Goal: Task Accomplishment & Management: Complete application form

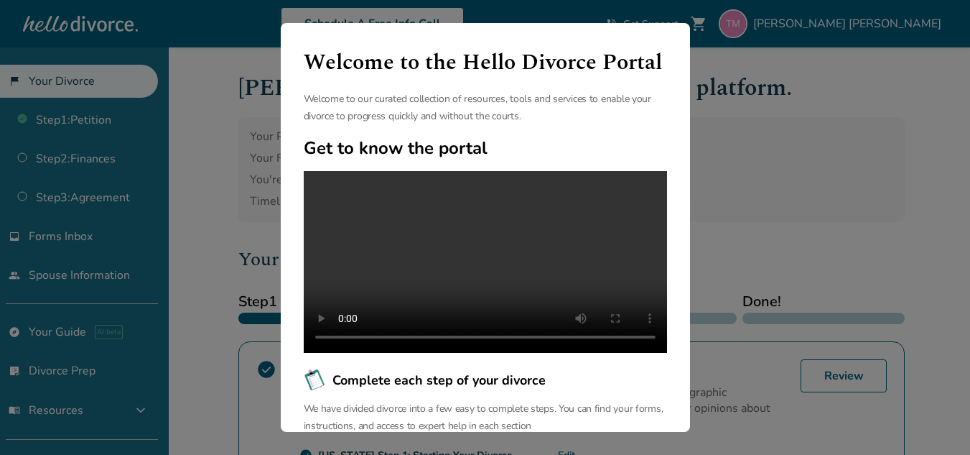
scroll to position [213, 0]
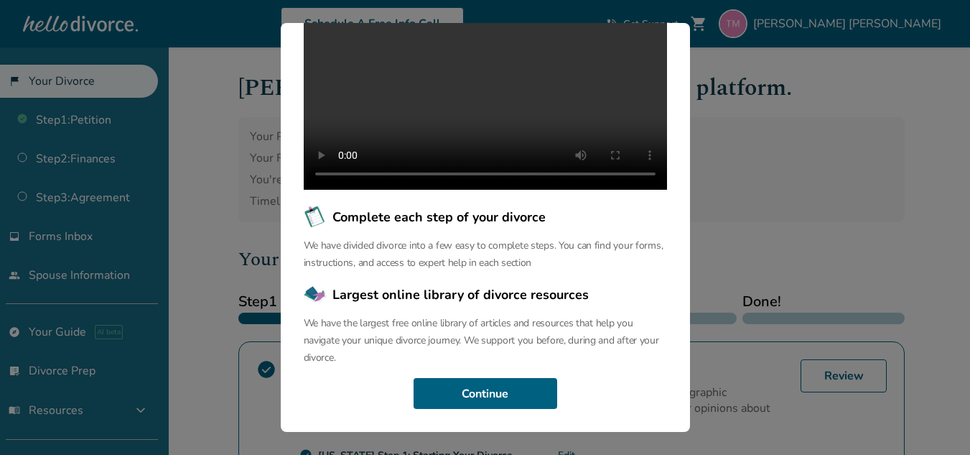
click at [491, 368] on div "Welcome to the Hello Divorce Portal Welcome to our curated collection of resour…" at bounding box center [485, 227] width 409 height 409
click at [490, 401] on button "Continue" at bounding box center [486, 394] width 144 height 32
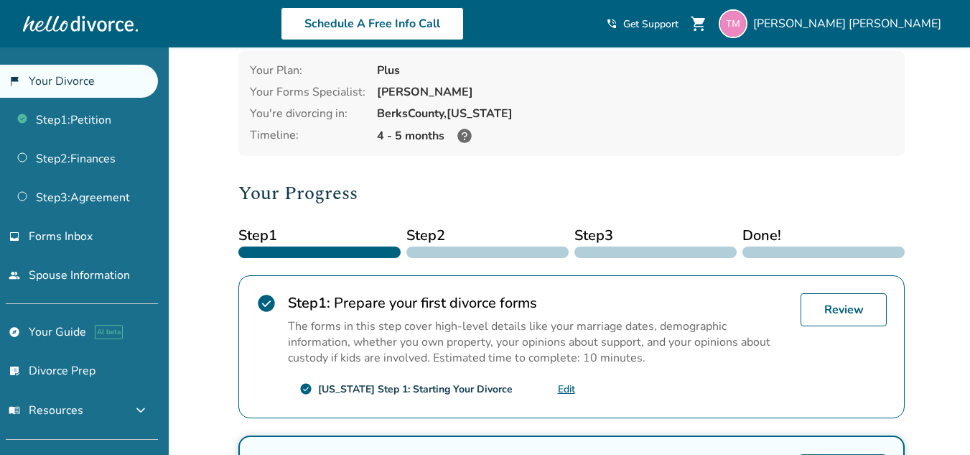
scroll to position [78, 0]
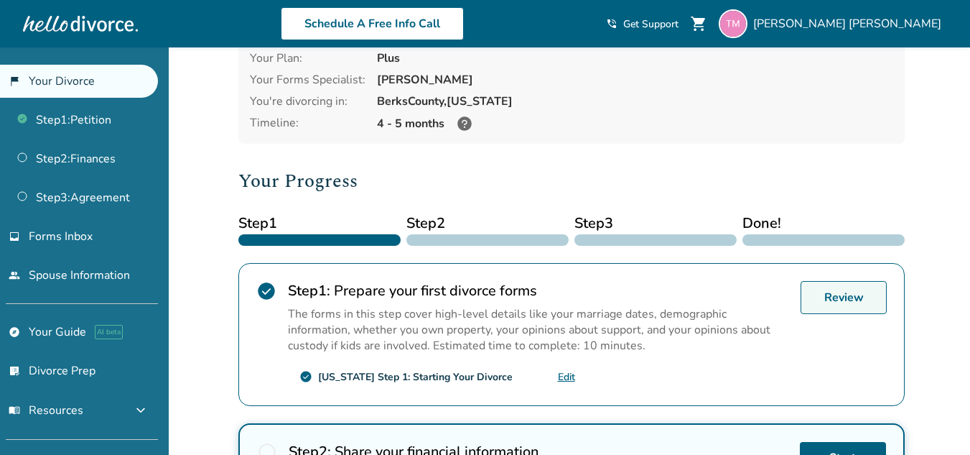
click at [847, 294] on link "Review" at bounding box center [844, 297] width 86 height 33
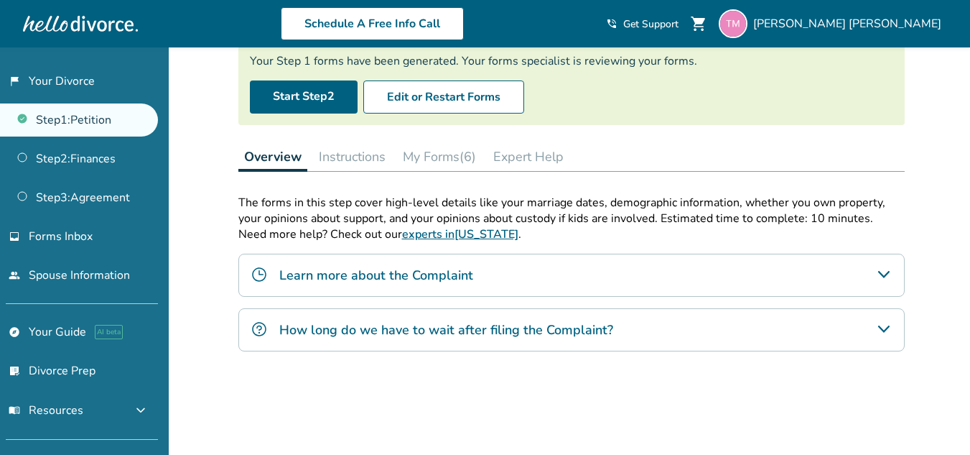
scroll to position [131, 0]
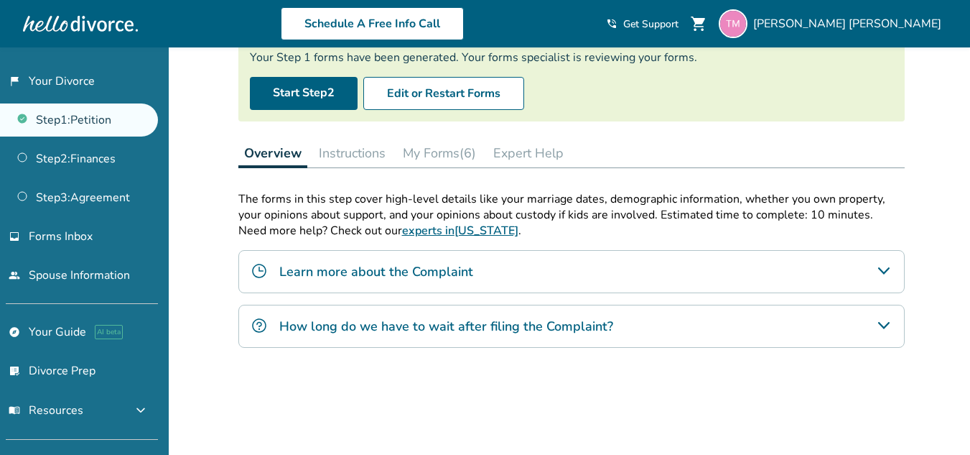
click at [880, 271] on icon "Learn more about the Complaint" at bounding box center [883, 270] width 17 height 17
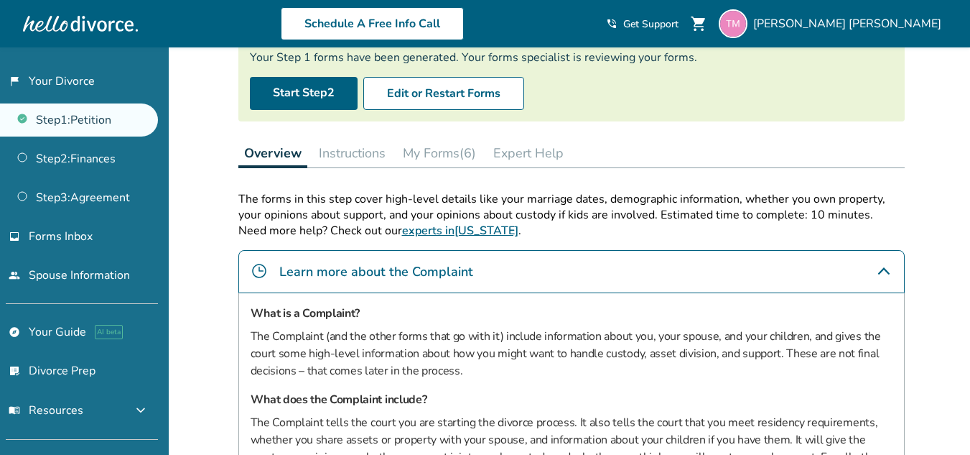
click at [880, 271] on icon "Learn more about the Complaint" at bounding box center [883, 270] width 17 height 17
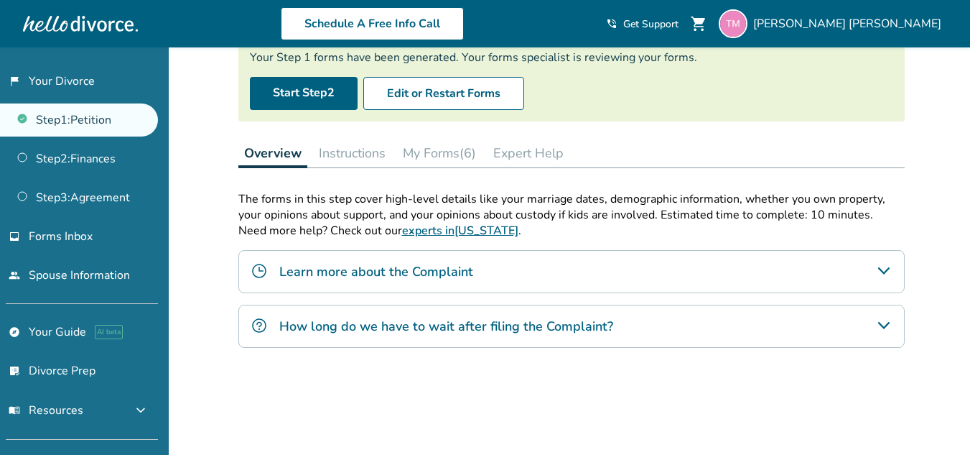
click at [879, 317] on icon "How long do we have to wait after filing the Complaint?" at bounding box center [883, 325] width 17 height 17
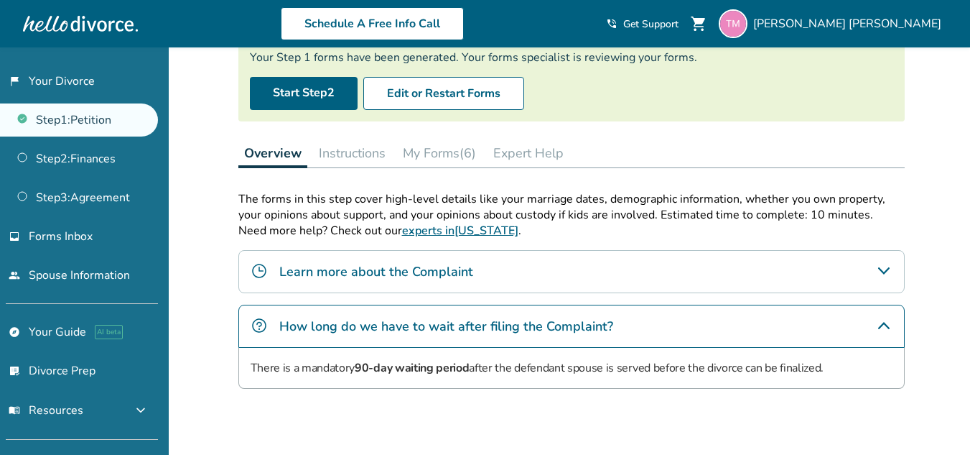
click at [879, 317] on icon "How long do we have to wait after filing the Complaint?" at bounding box center [883, 325] width 17 height 17
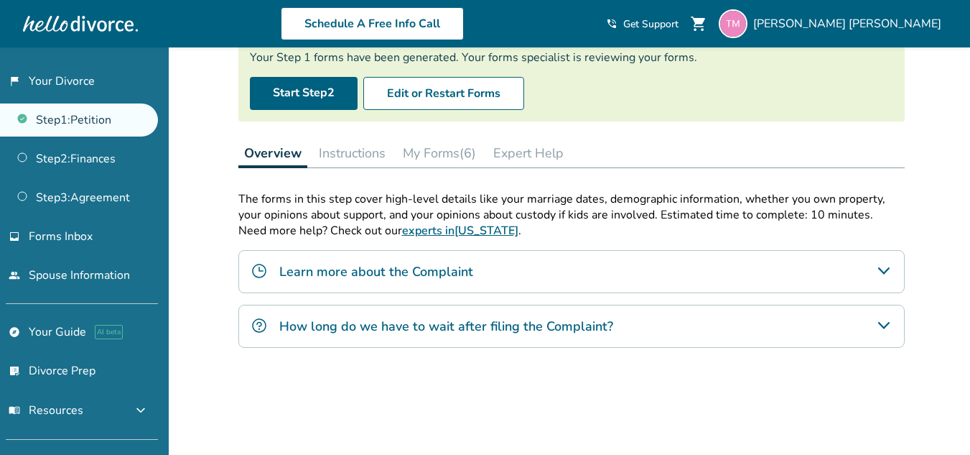
click at [335, 152] on button "Instructions" at bounding box center [352, 153] width 78 height 29
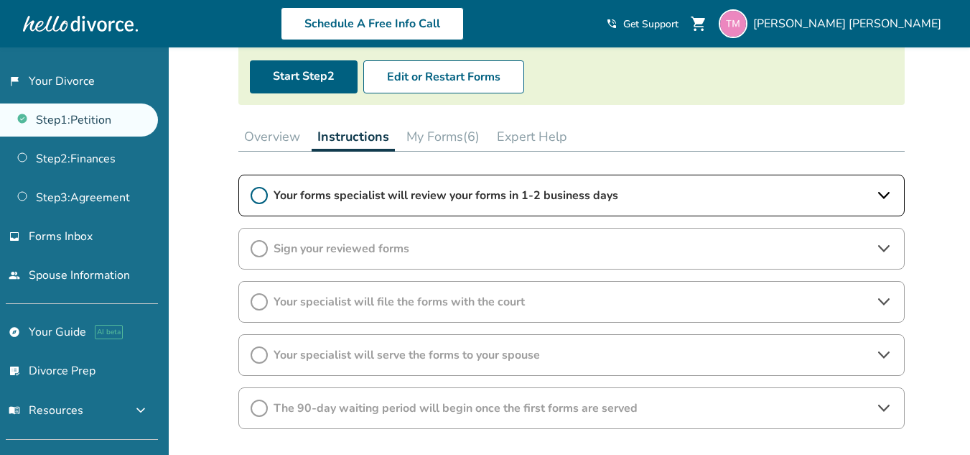
scroll to position [180, 0]
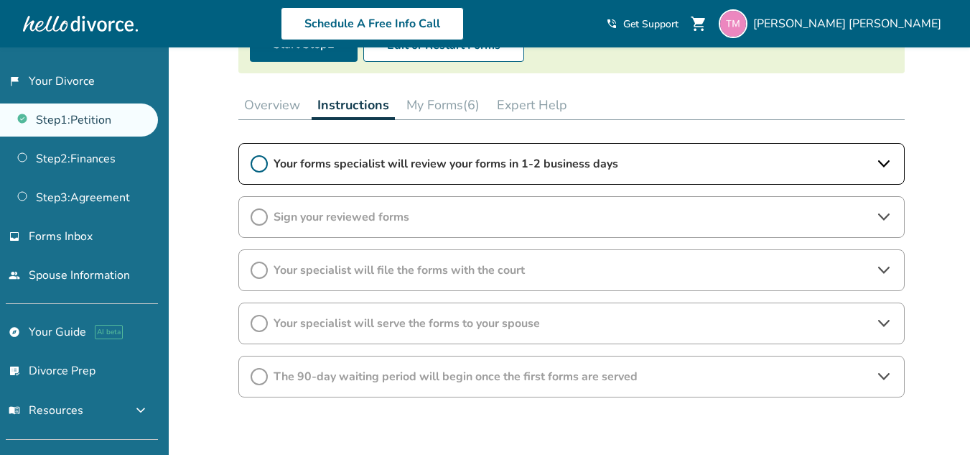
drag, startPoint x: 958, startPoint y: 172, endPoint x: 962, endPoint y: 107, distance: 64.7
click at [962, 107] on div "Added to cart Step 0 1 Prepare your first divorce forms Step Complete Your Step…" at bounding box center [485, 229] width 970 height 722
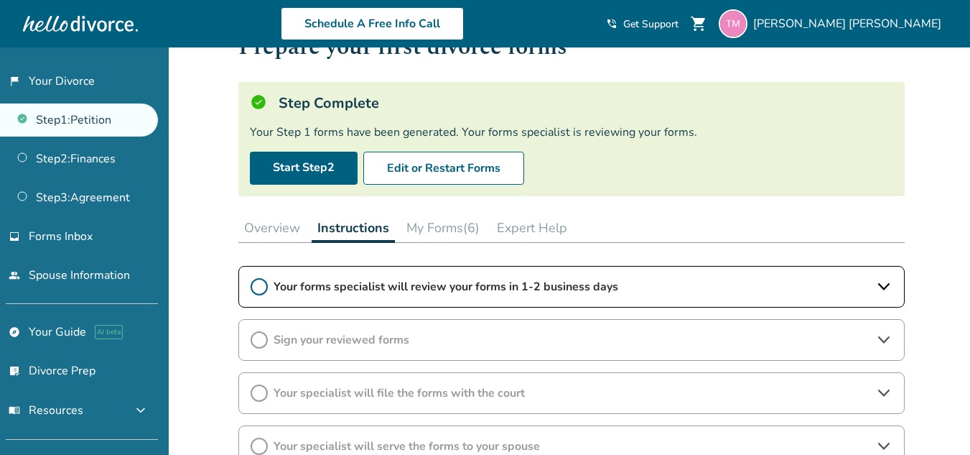
scroll to position [54, 0]
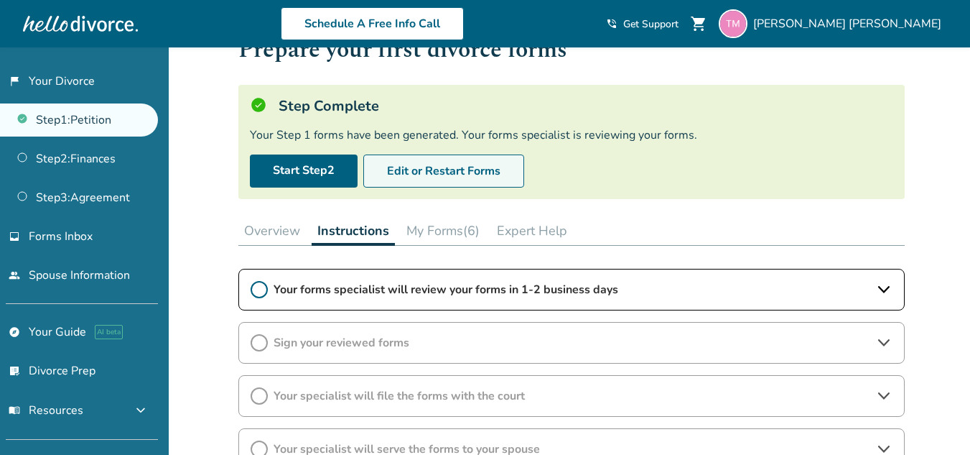
click at [464, 169] on button "Edit or Restart Forms" at bounding box center [443, 170] width 161 height 33
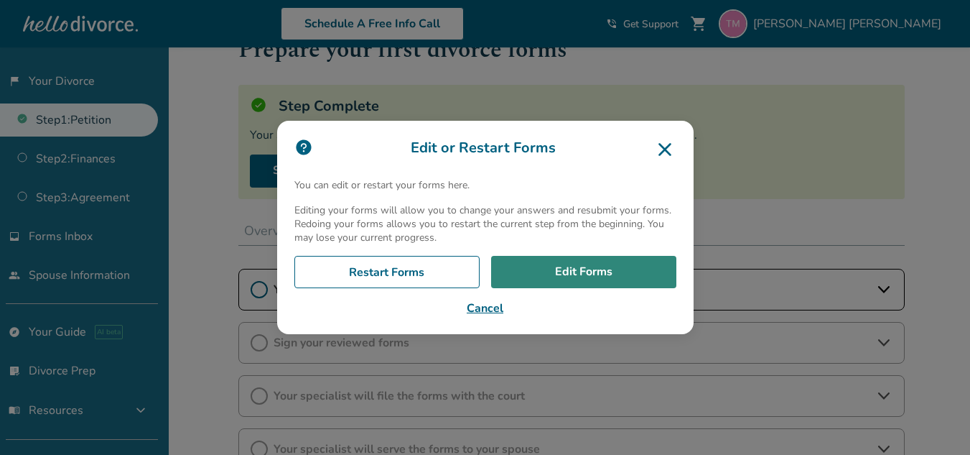
click at [547, 263] on link "Edit Forms" at bounding box center [583, 272] width 185 height 33
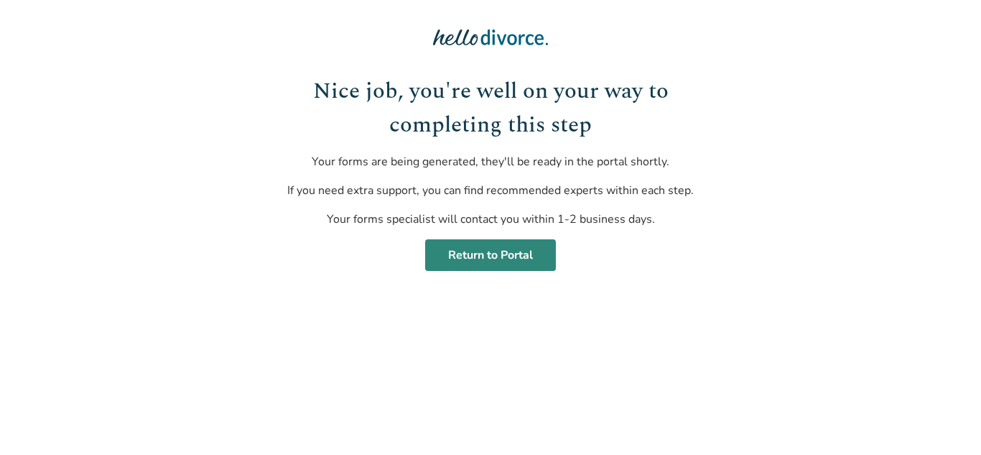
click at [491, 257] on link "Return to Portal" at bounding box center [490, 255] width 131 height 32
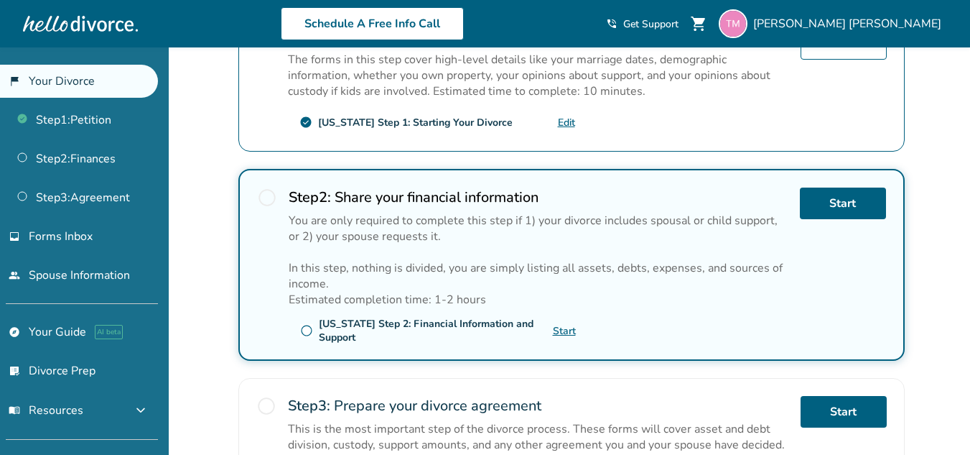
scroll to position [334, 0]
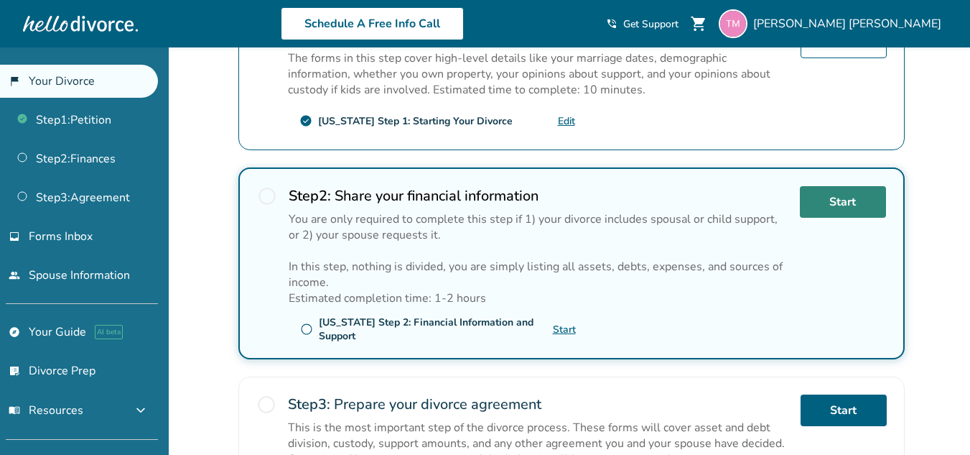
click at [845, 195] on link "Start" at bounding box center [843, 202] width 86 height 32
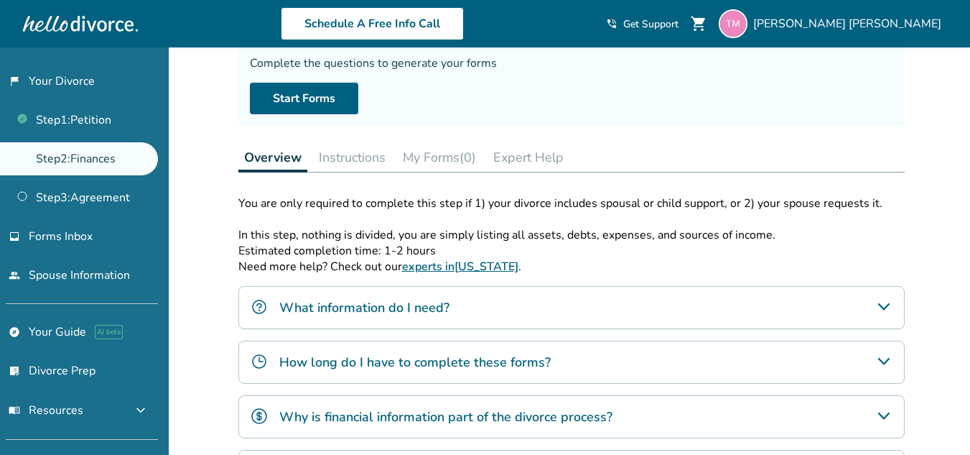
scroll to position [128, 0]
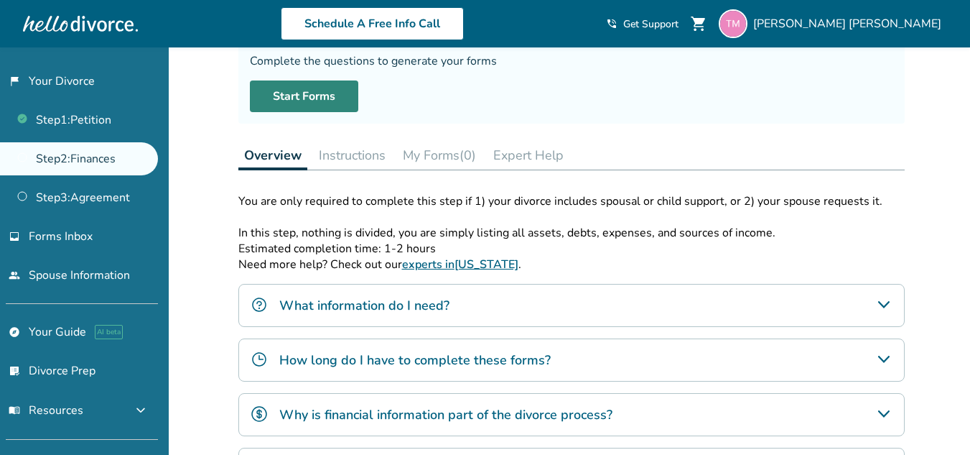
click at [301, 90] on link "Start Forms" at bounding box center [304, 96] width 108 height 32
